Goal: Information Seeking & Learning: Find specific page/section

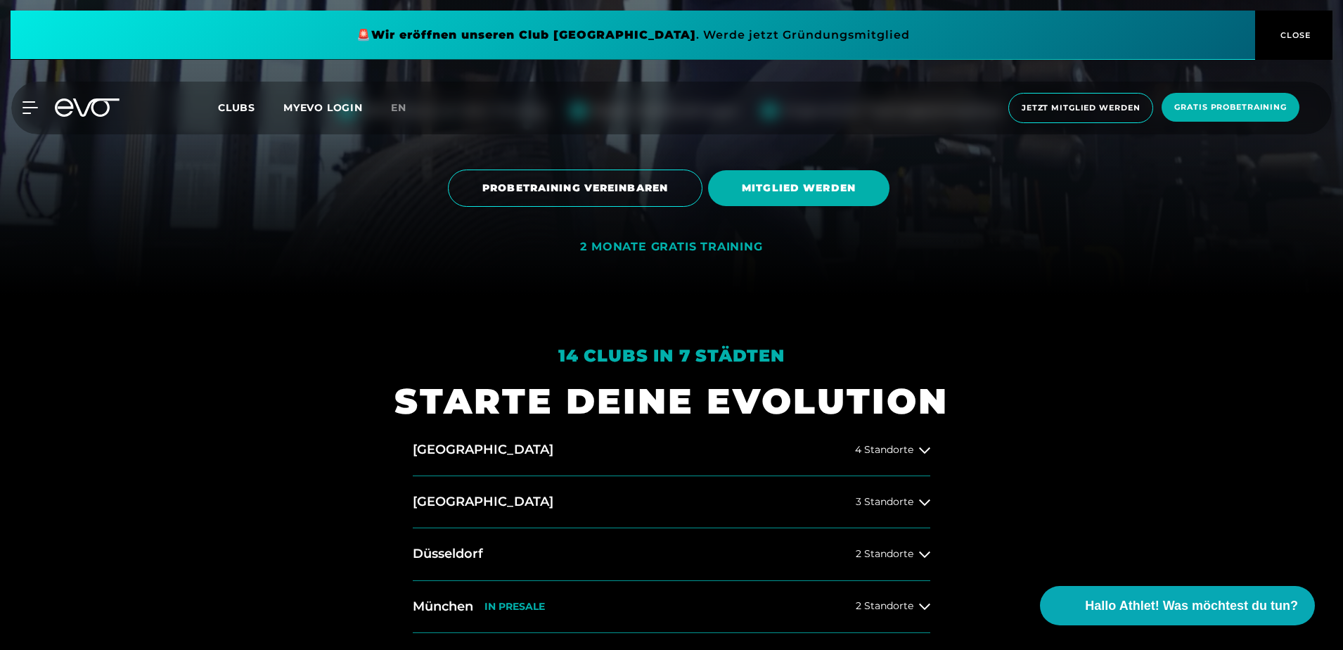
scroll to position [422, 0]
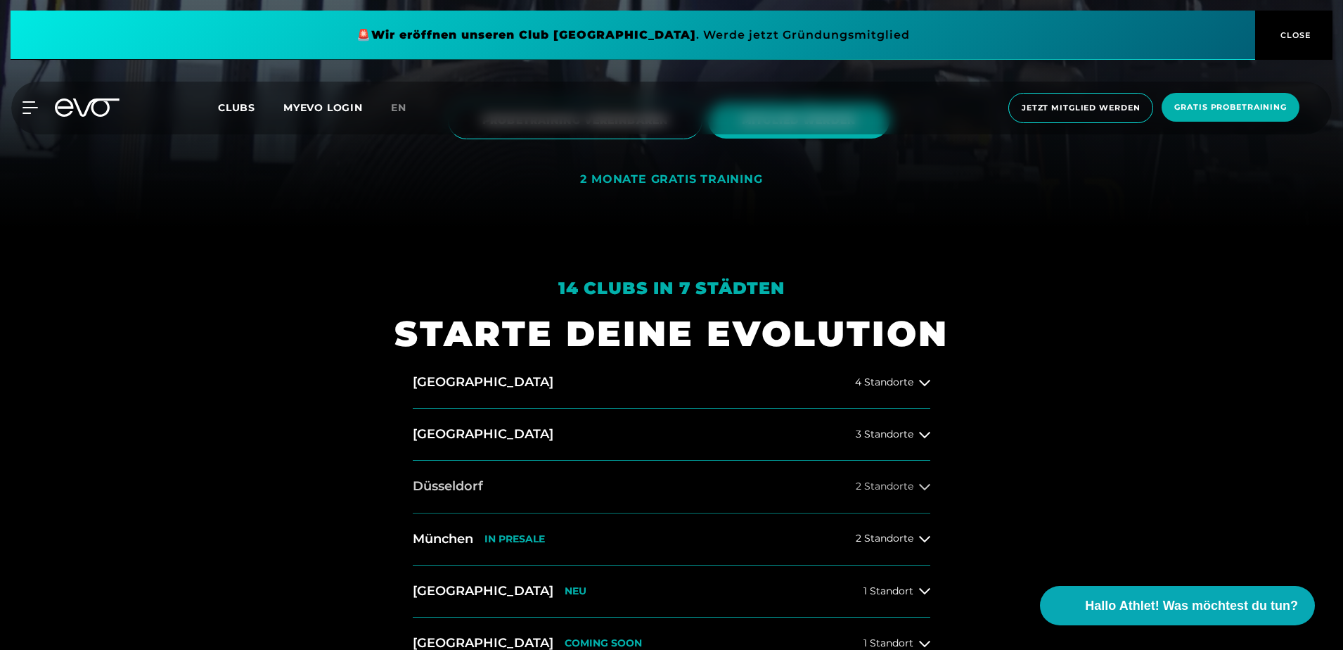
click at [862, 485] on span "2 Standorte" at bounding box center [885, 486] width 58 height 11
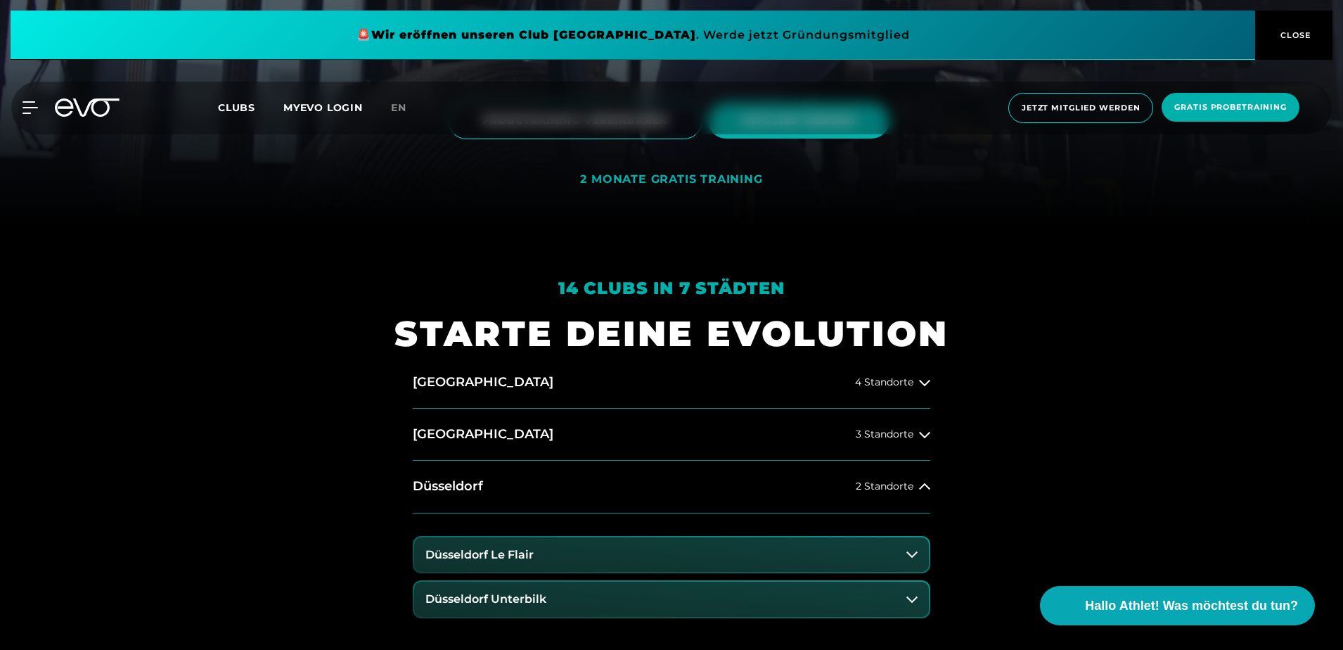
click at [847, 550] on button "Düsseldorf Le Flair" at bounding box center [671, 554] width 515 height 35
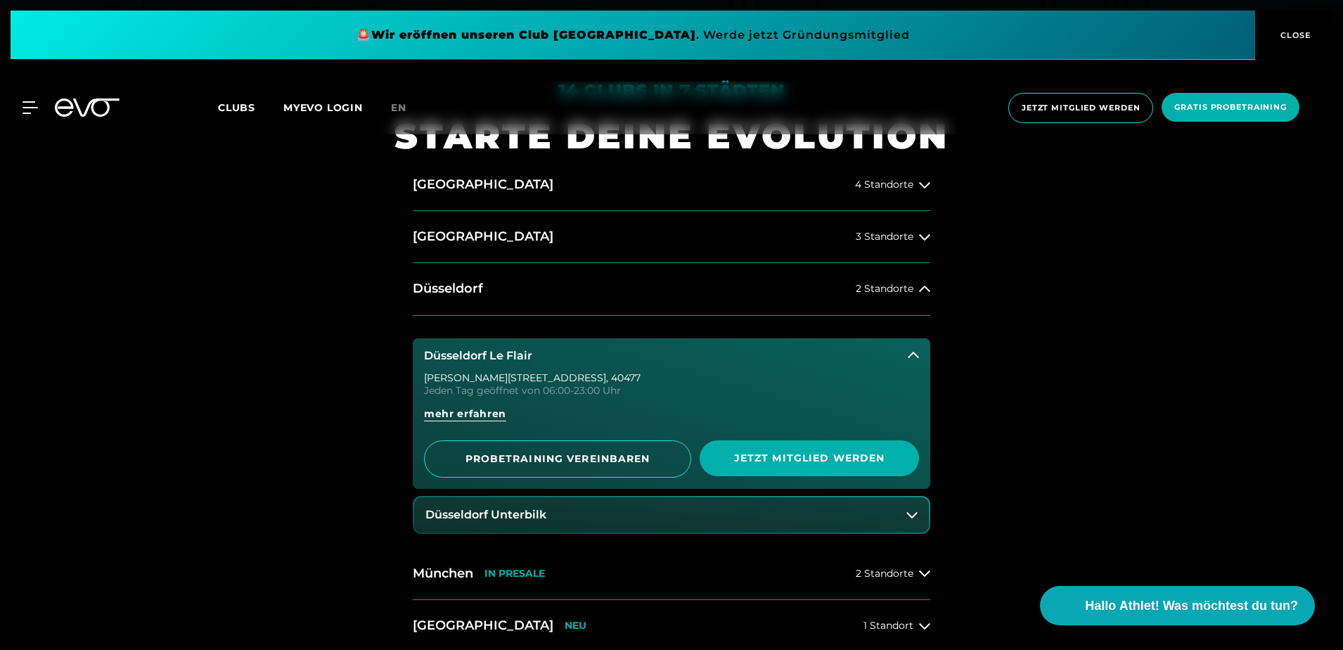
scroll to position [633, 0]
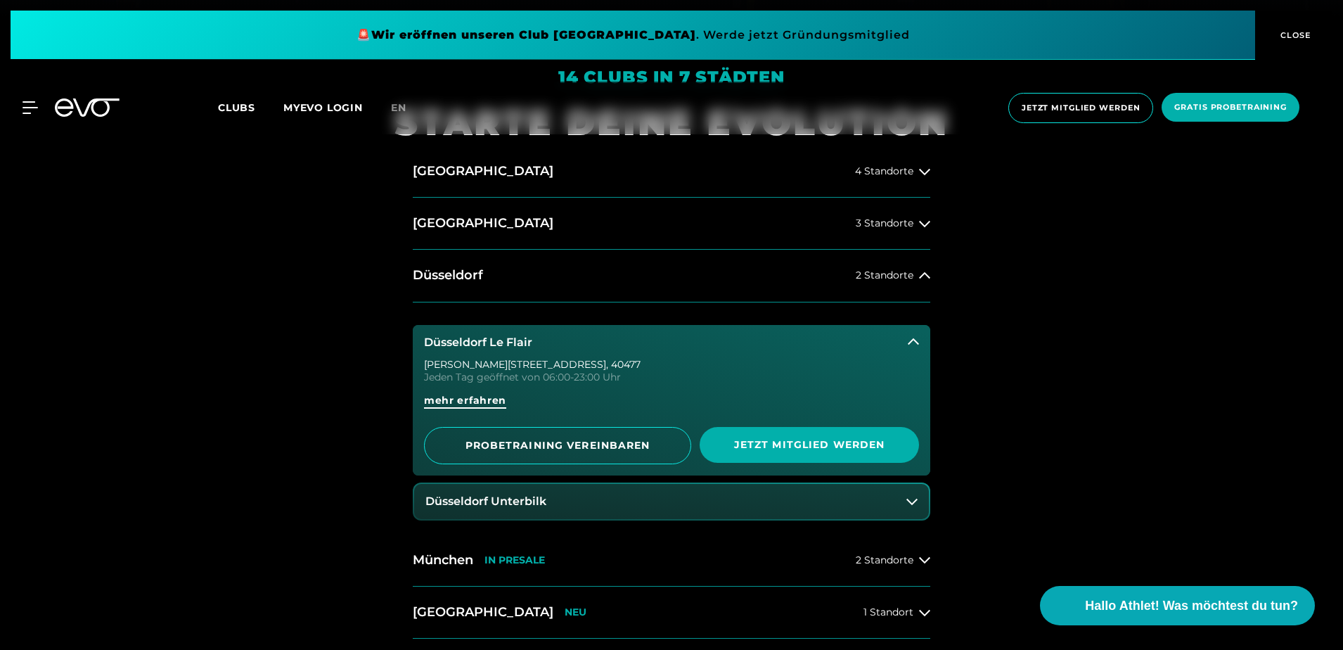
click at [484, 403] on span "mehr erfahren" at bounding box center [465, 400] width 82 height 15
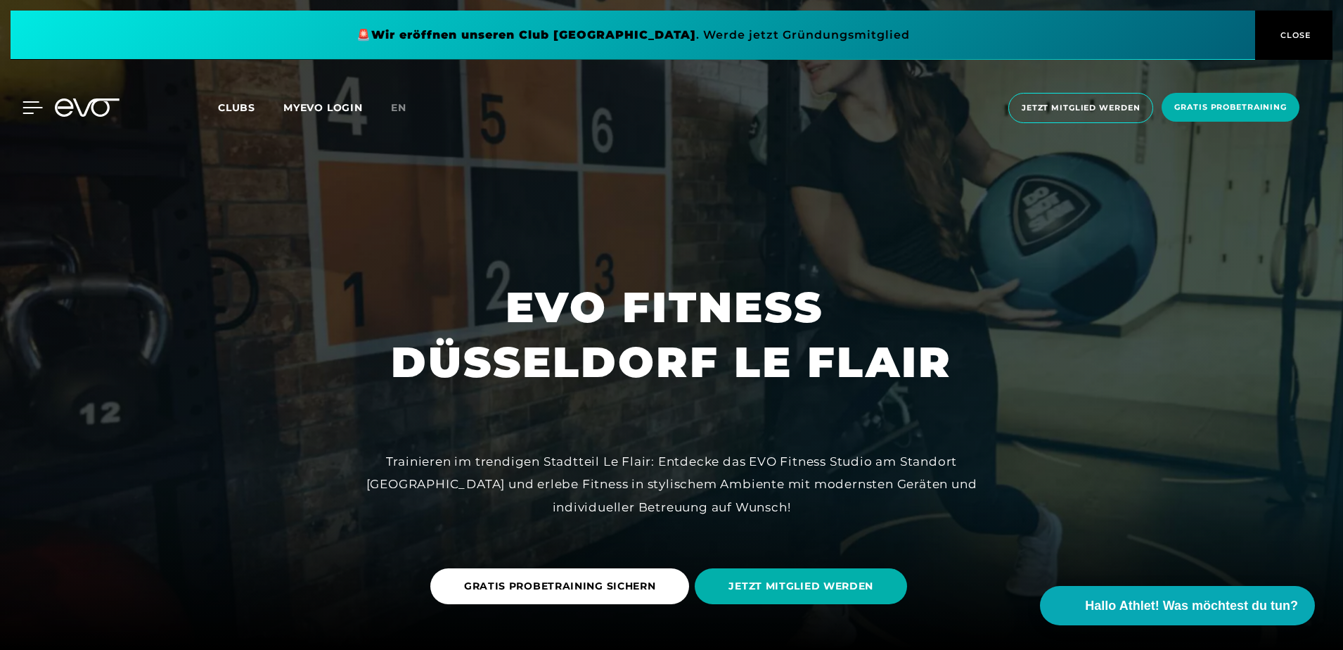
click at [31, 110] on icon at bounding box center [32, 107] width 20 height 13
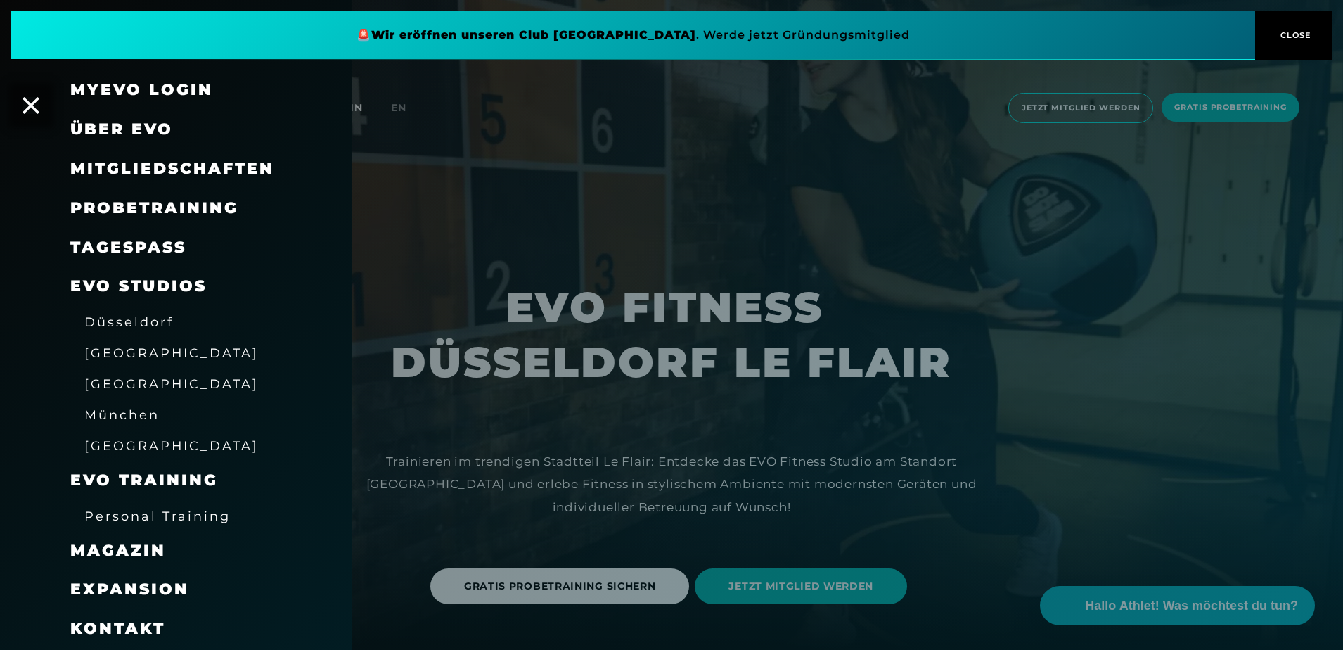
click at [159, 321] on span "Düsseldorf" at bounding box center [128, 321] width 89 height 15
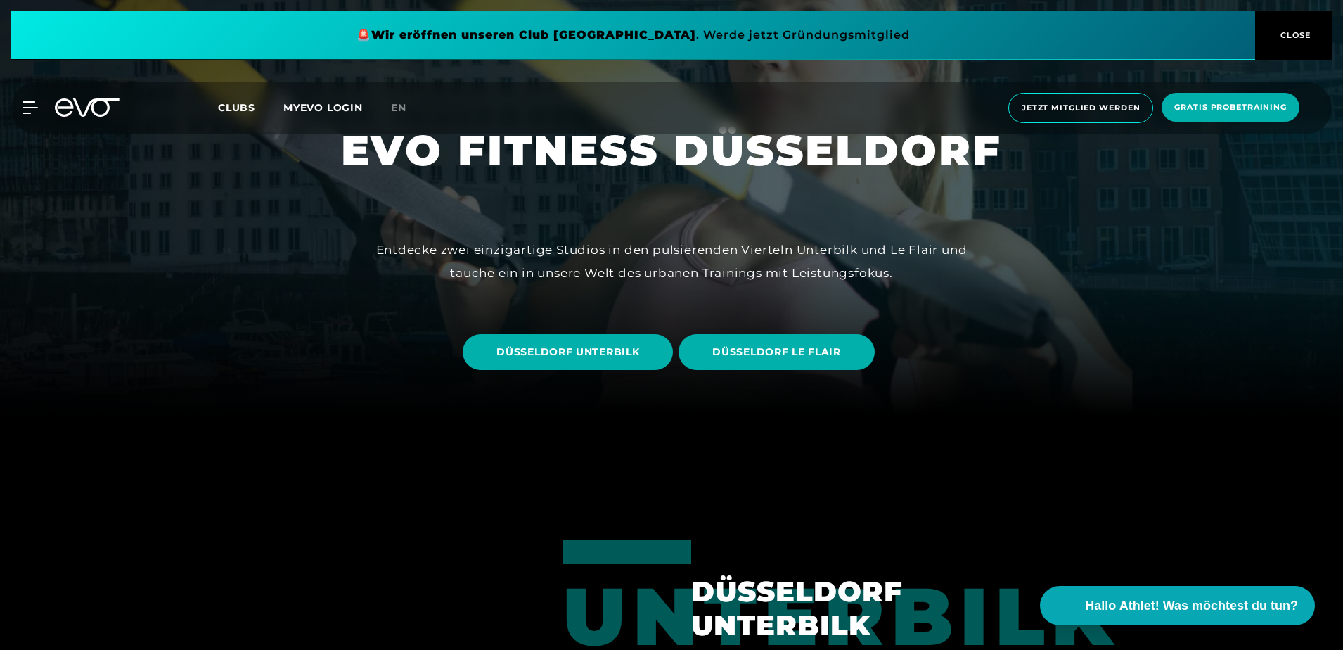
scroll to position [281, 0]
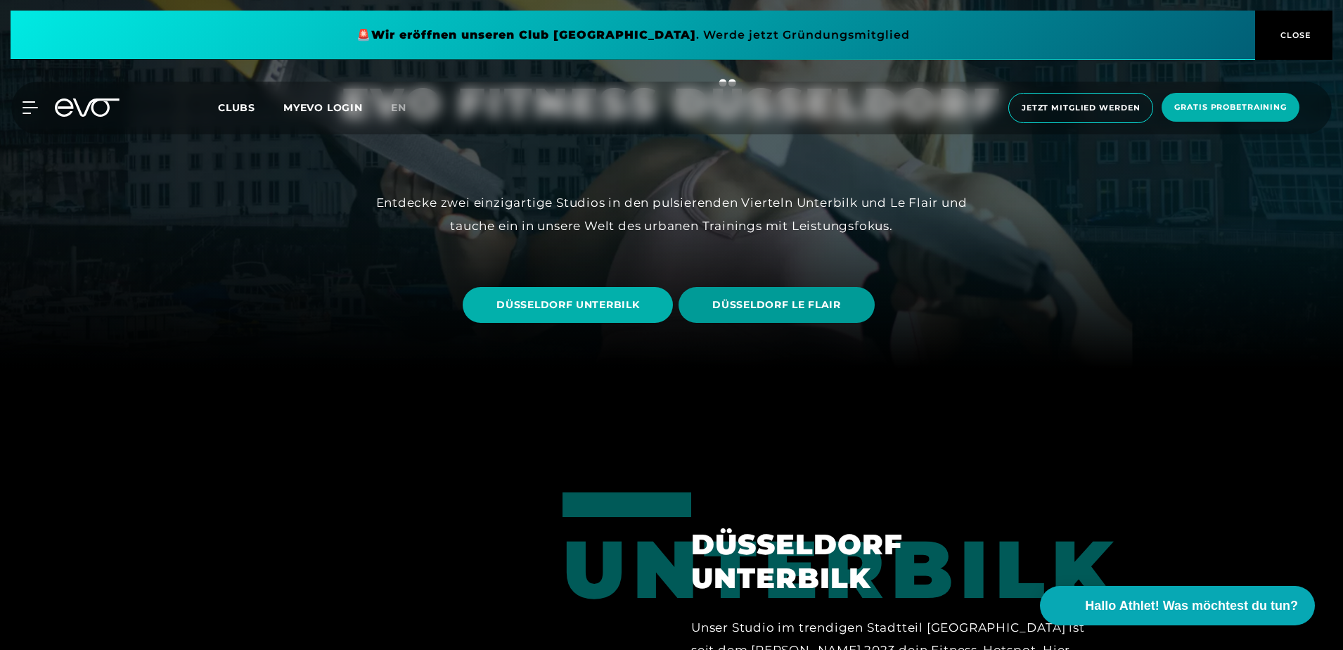
click at [742, 314] on span "DÜSSELDORF LE FLAIR" at bounding box center [776, 305] width 195 height 36
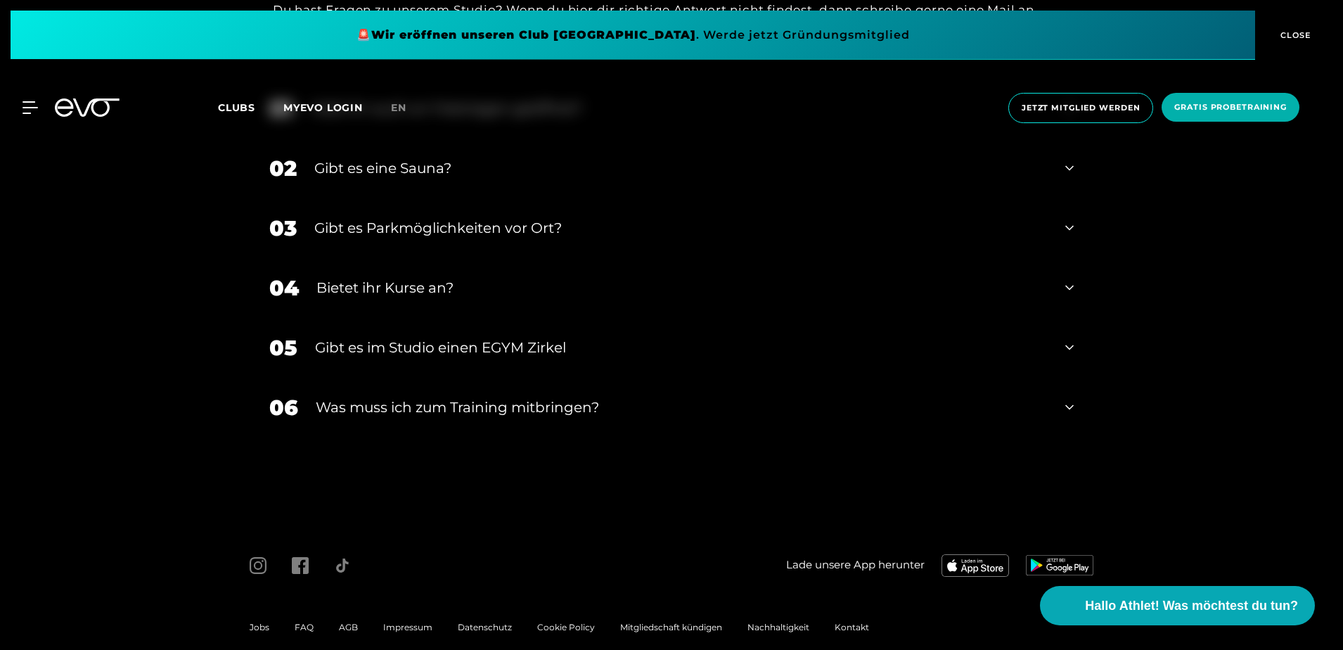
scroll to position [4756, 0]
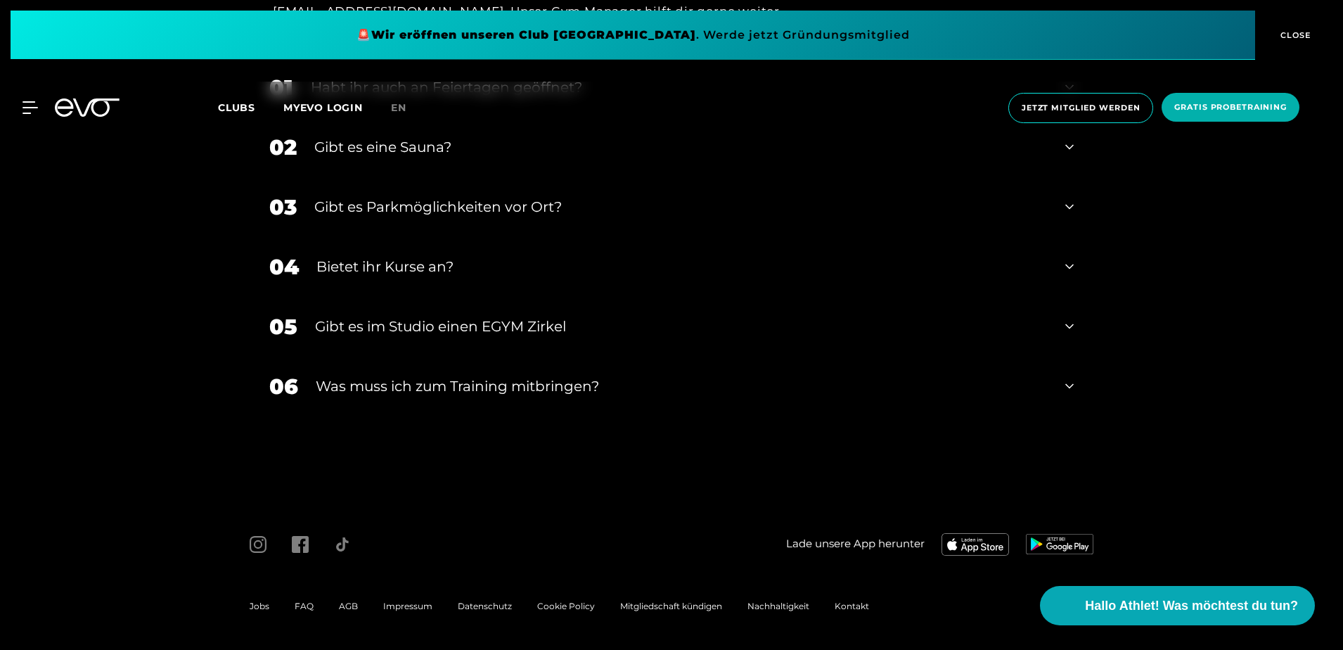
click at [432, 151] on div "Gibt es eine Sauna?" at bounding box center [680, 146] width 733 height 21
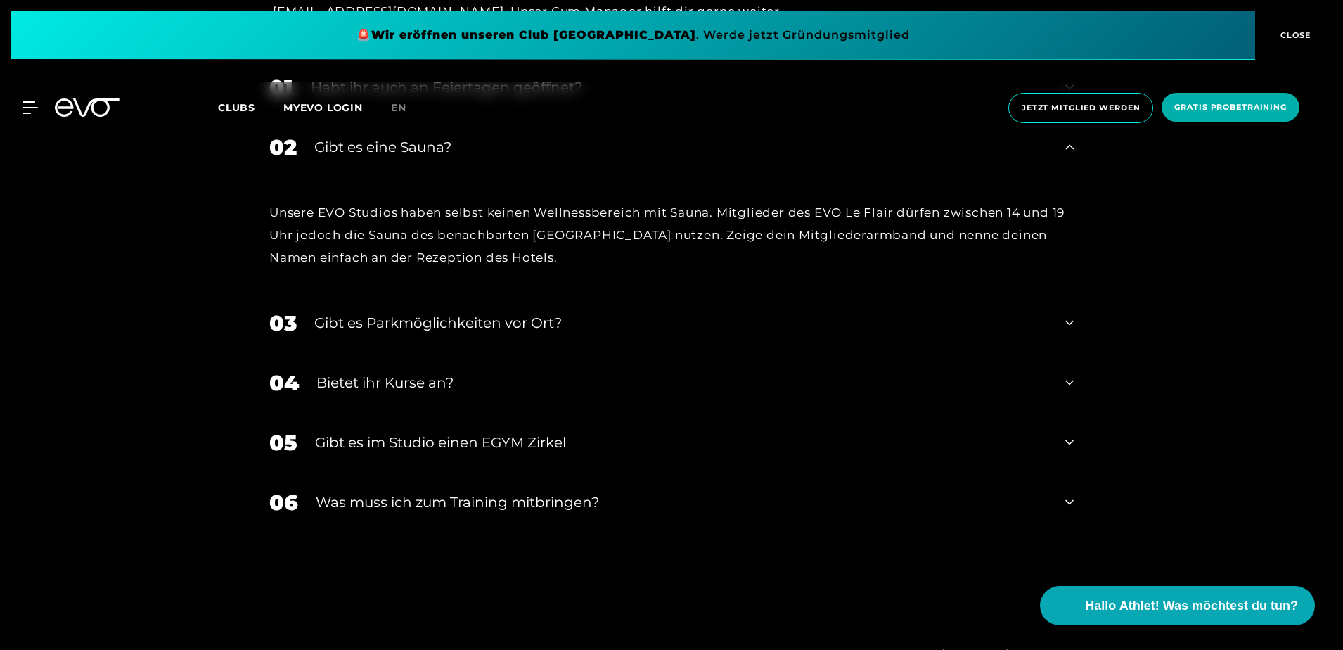
click at [432, 151] on div "Gibt es eine Sauna?" at bounding box center [680, 146] width 733 height 21
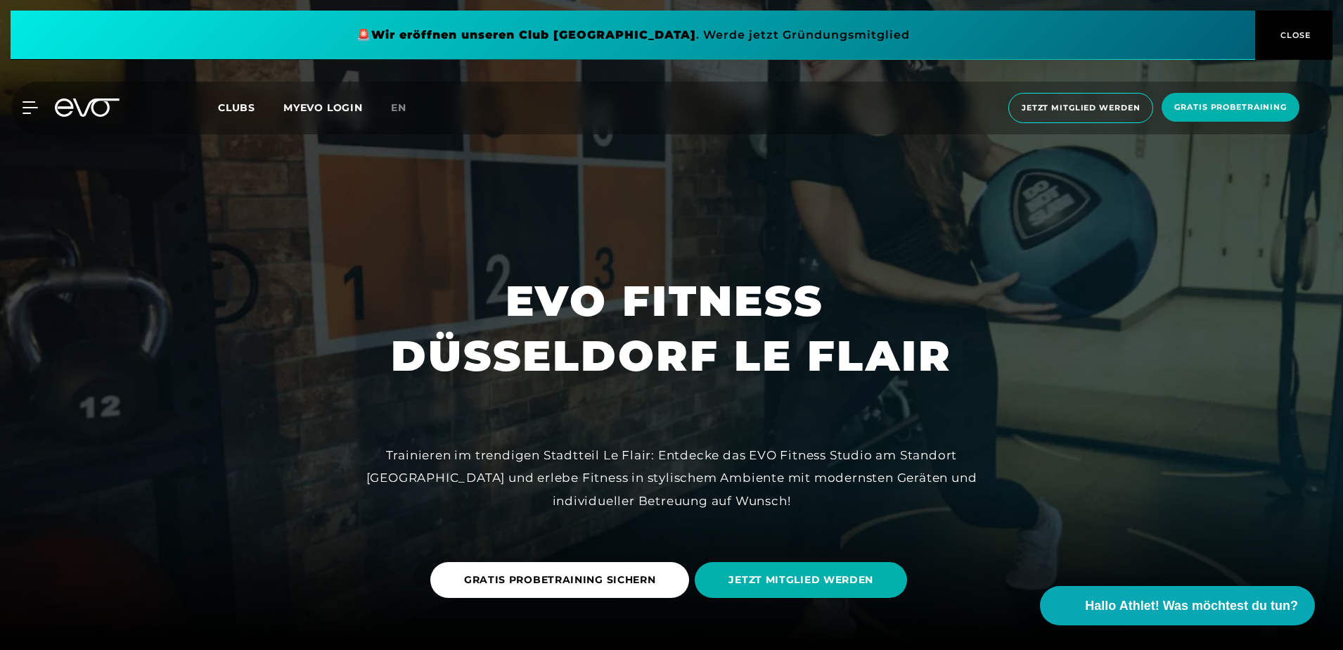
scroll to position [0, 0]
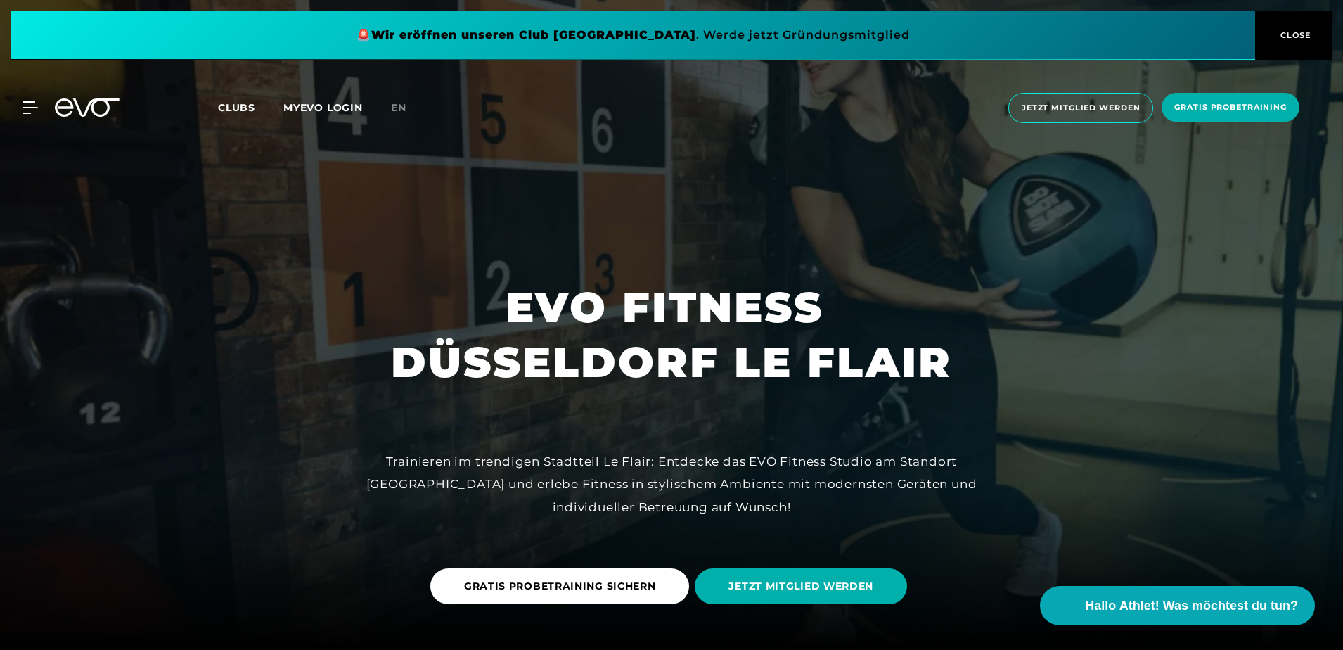
click at [89, 104] on icon at bounding box center [96, 107] width 46 height 18
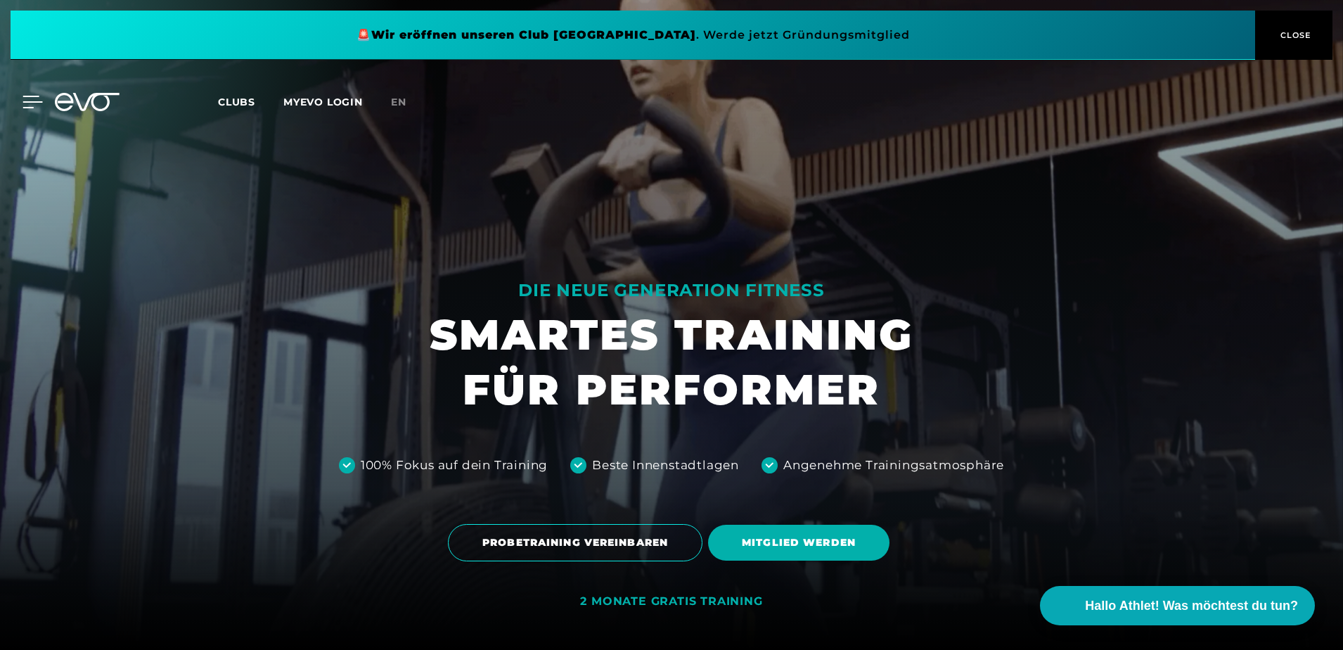
click at [36, 108] on icon at bounding box center [32, 102] width 20 height 13
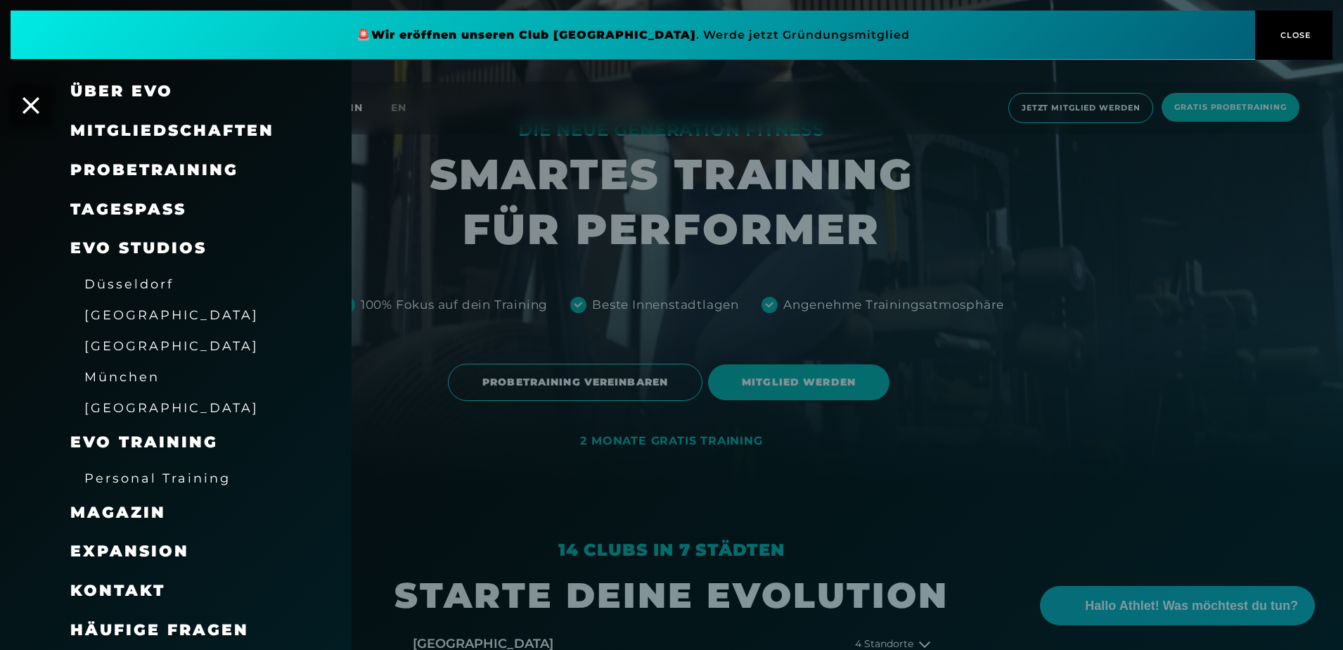
scroll to position [211, 0]
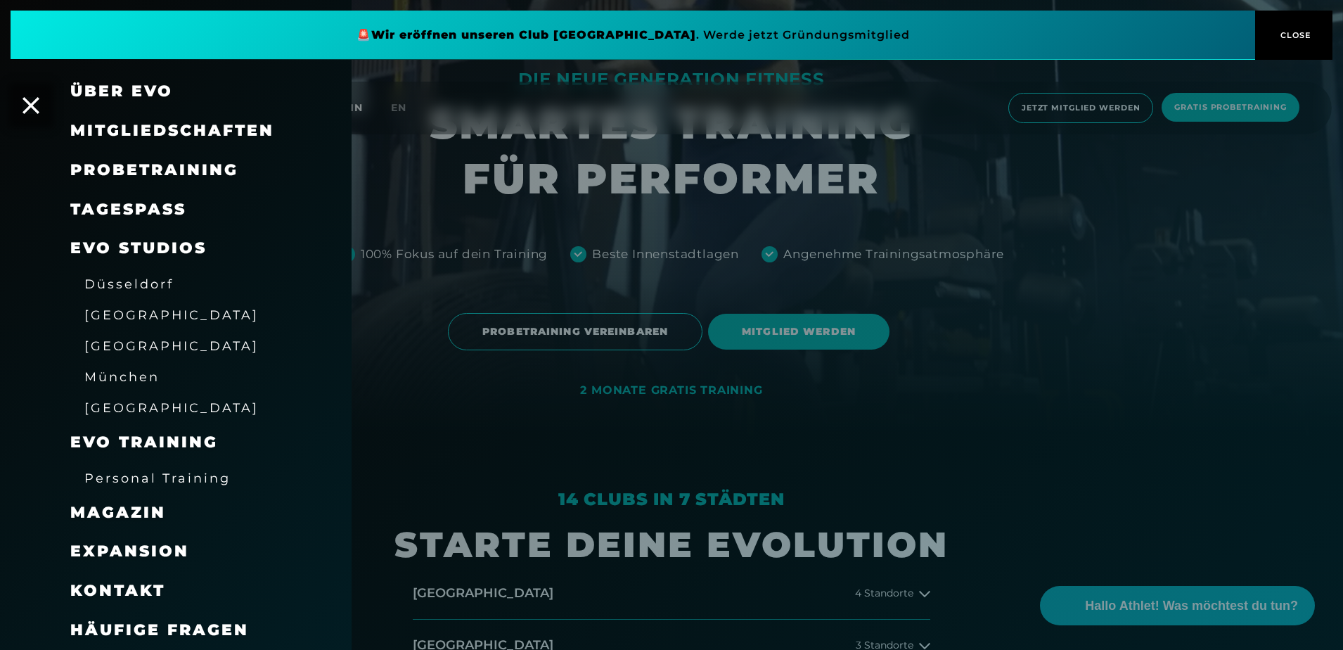
click at [209, 631] on span "Häufige Fragen" at bounding box center [159, 629] width 179 height 19
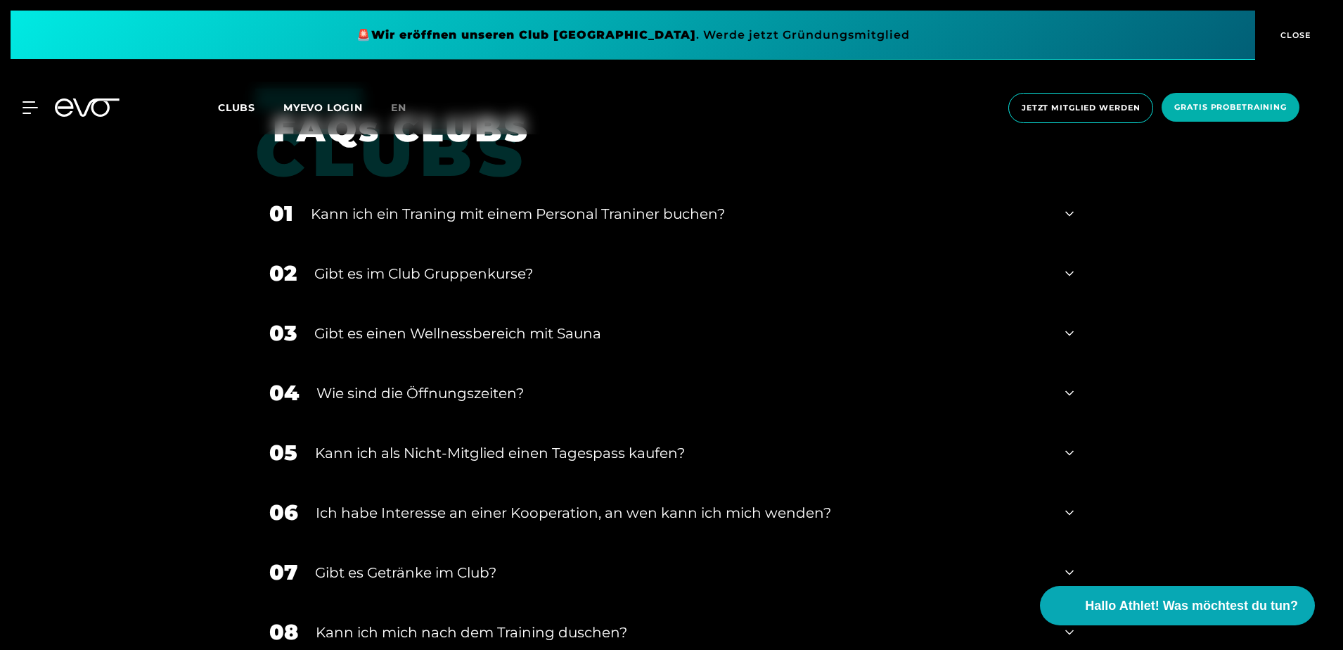
scroll to position [2109, 0]
click at [439, 273] on div "﻿Gibt es im Club Gruppenkurse?" at bounding box center [680, 272] width 733 height 21
